Goal: Task Accomplishment & Management: Manage account settings

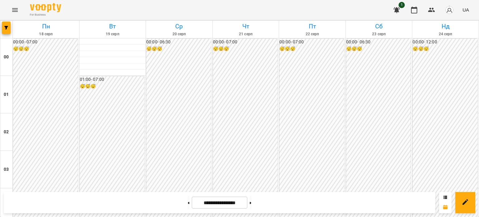
scroll to position [30, 0]
click at [13, 8] on icon "Menu" at bounding box center [15, 10] width 6 height 4
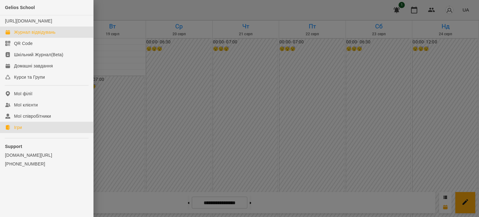
click at [29, 133] on link "Ігри" at bounding box center [46, 127] width 93 height 11
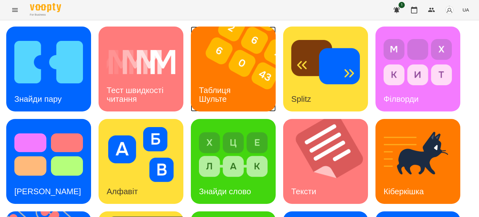
click at [222, 93] on h3 "Таблиця Шульте" at bounding box center [216, 95] width 34 height 18
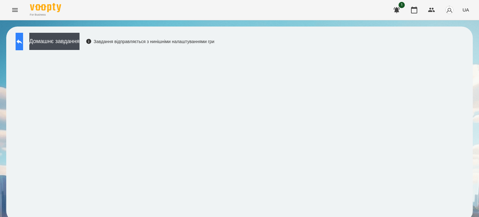
click at [23, 46] on button at bounding box center [19, 41] width 7 height 17
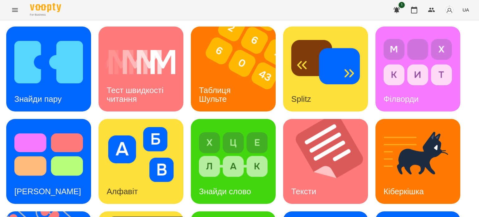
scroll to position [178, 0]
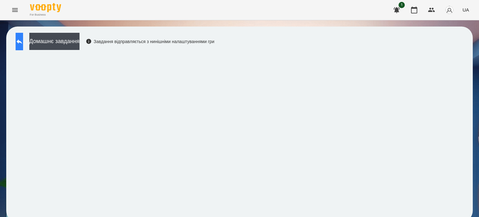
click at [22, 42] on icon at bounding box center [20, 41] width 6 height 5
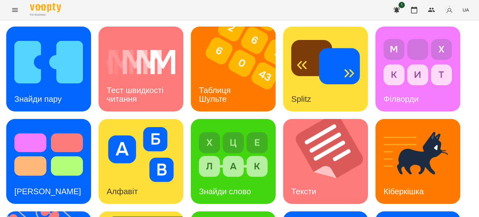
scroll to position [178, 0]
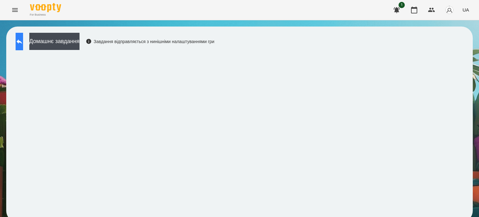
click at [23, 44] on icon at bounding box center [19, 41] width 7 height 7
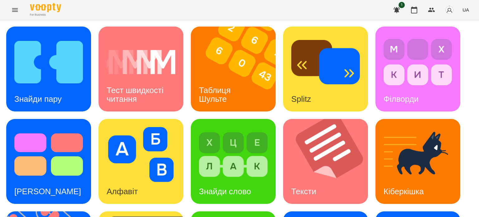
scroll to position [139, 0]
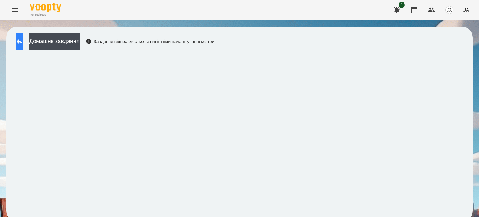
click at [22, 42] on icon at bounding box center [19, 41] width 7 height 7
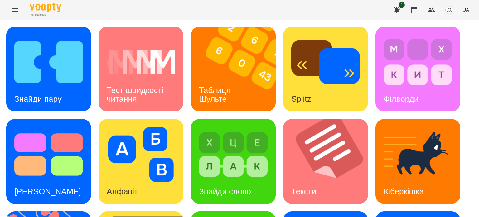
scroll to position [178, 0]
click at [13, 9] on icon "Menu" at bounding box center [14, 9] width 7 height 7
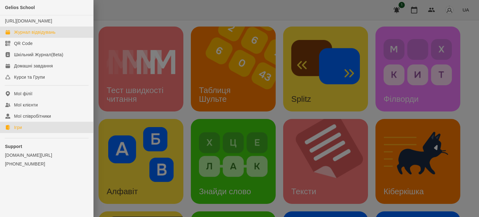
click at [32, 35] on div "Журнал відвідувань" at bounding box center [35, 32] width 42 height 6
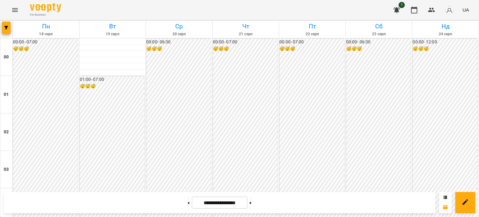
scroll to position [623, 0]
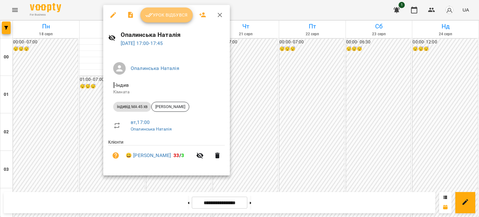
click at [169, 13] on span "Урок відбувся" at bounding box center [166, 14] width 42 height 7
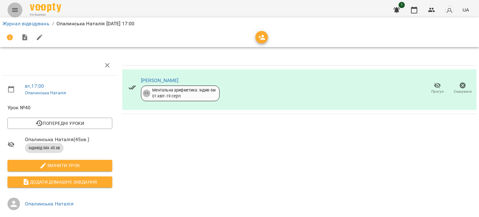
click at [16, 8] on icon "Menu" at bounding box center [14, 9] width 7 height 7
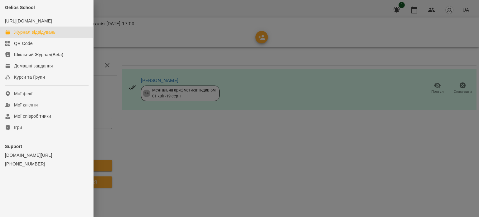
click at [29, 35] on div "Журнал відвідувань" at bounding box center [35, 32] width 42 height 6
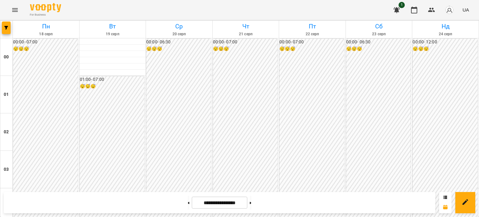
scroll to position [656, 0]
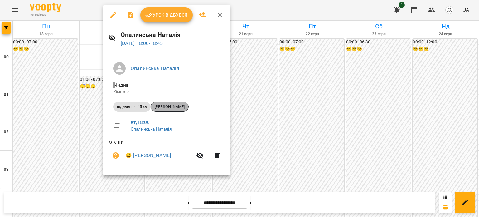
click at [177, 106] on span "[PERSON_NAME]" at bounding box center [169, 107] width 37 height 6
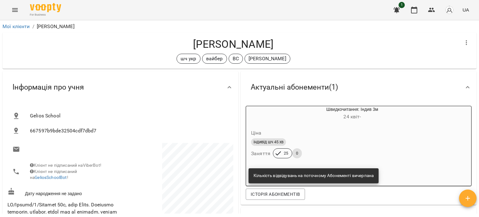
click at [15, 10] on icon "Menu" at bounding box center [14, 9] width 7 height 7
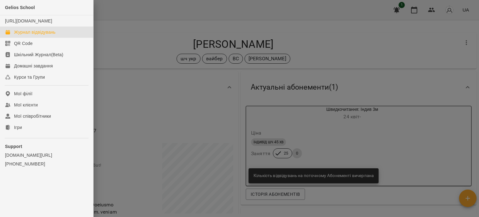
click at [35, 35] on div "Журнал відвідувань" at bounding box center [35, 32] width 42 height 6
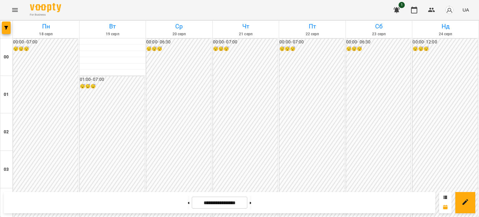
scroll to position [687, 0]
click at [16, 9] on icon "Menu" at bounding box center [14, 9] width 7 height 7
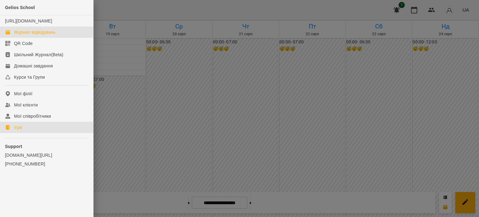
click at [21, 130] on div "Ігри" at bounding box center [18, 127] width 8 height 6
